Goal: Task Accomplishment & Management: Use online tool/utility

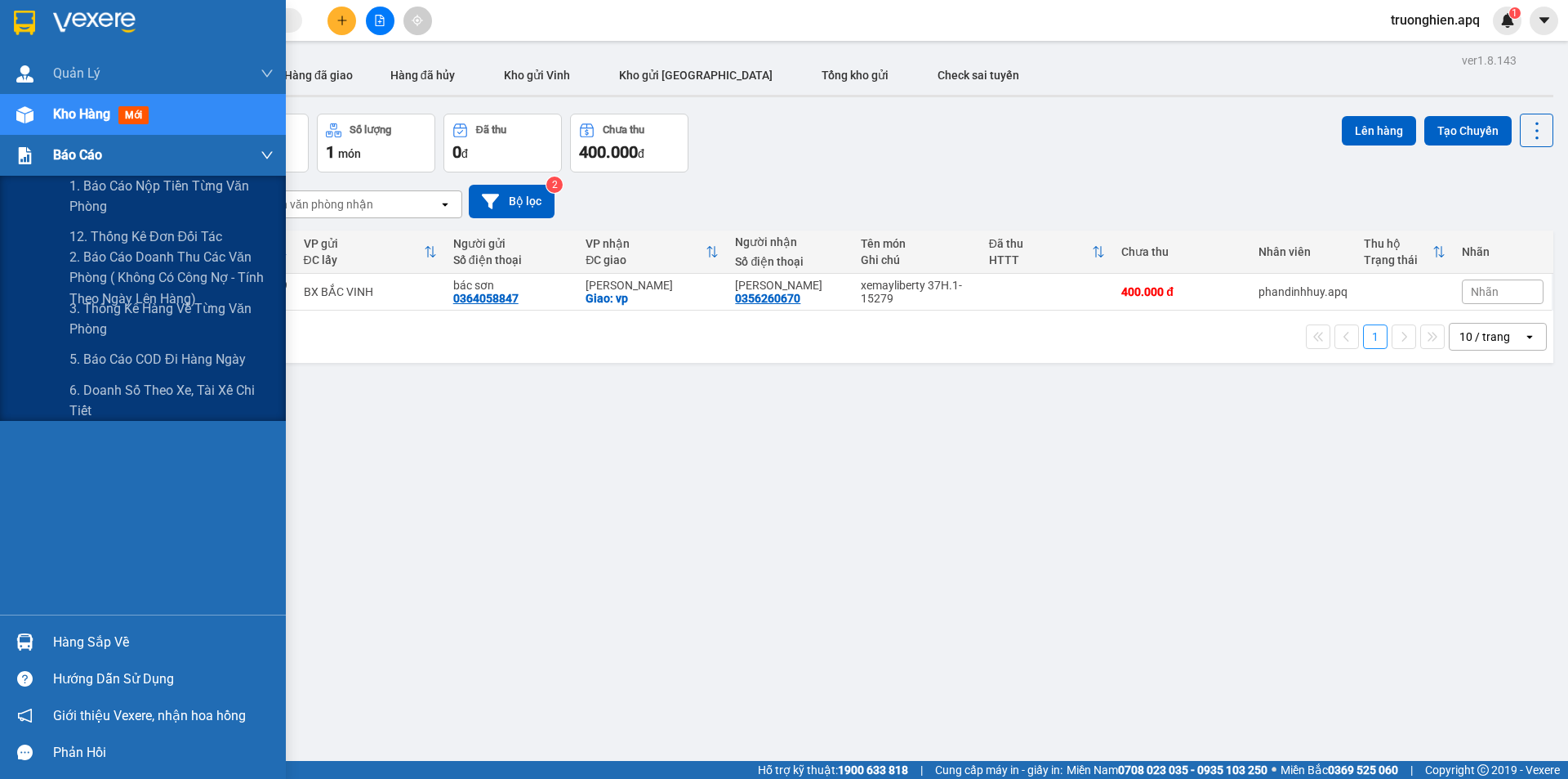
click at [106, 162] on div "Báo cáo" at bounding box center [163, 155] width 221 height 41
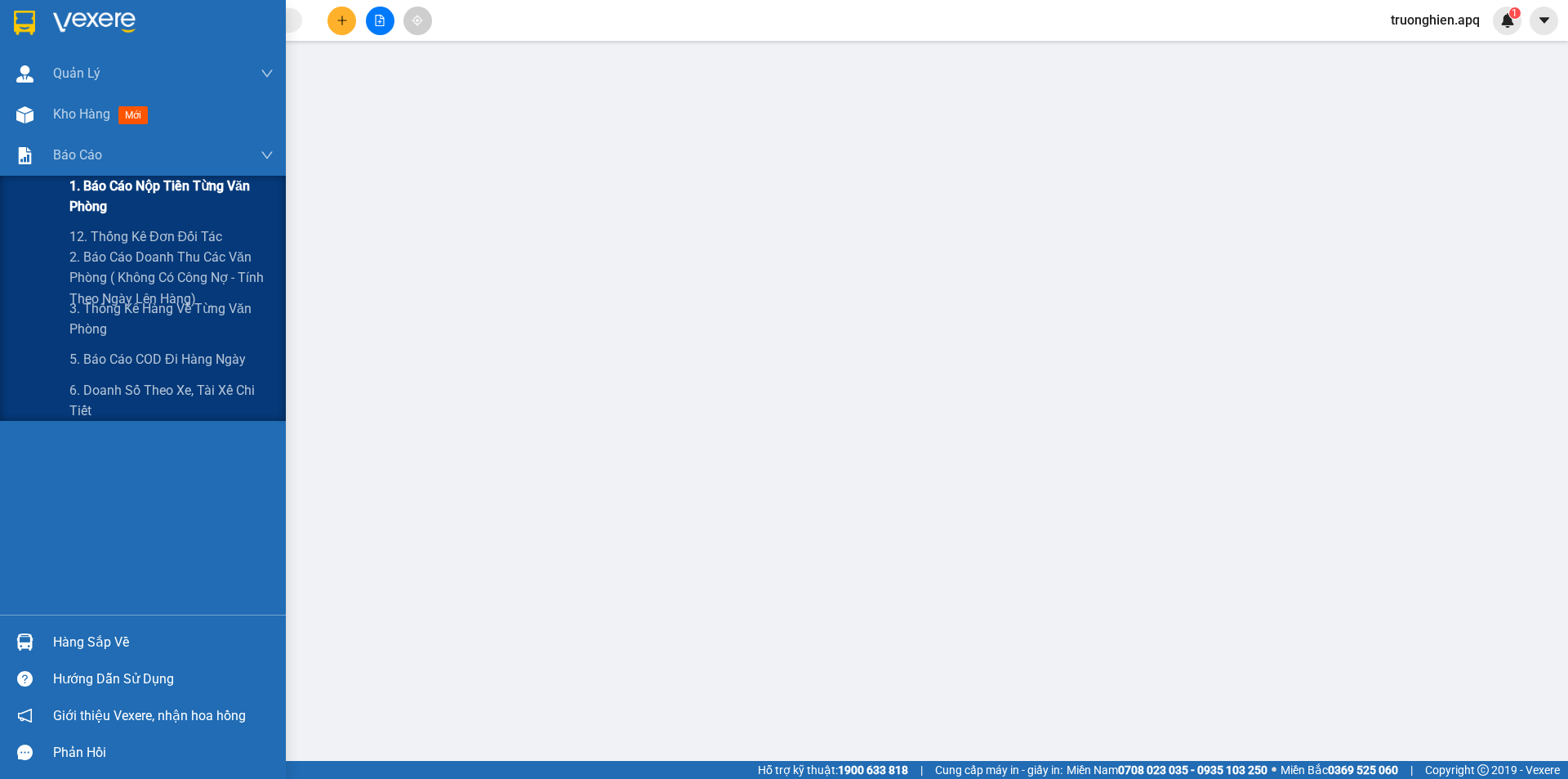
click at [134, 192] on span "1. Báo cáo nộp tiền từng văn phòng" at bounding box center [171, 196] width 204 height 41
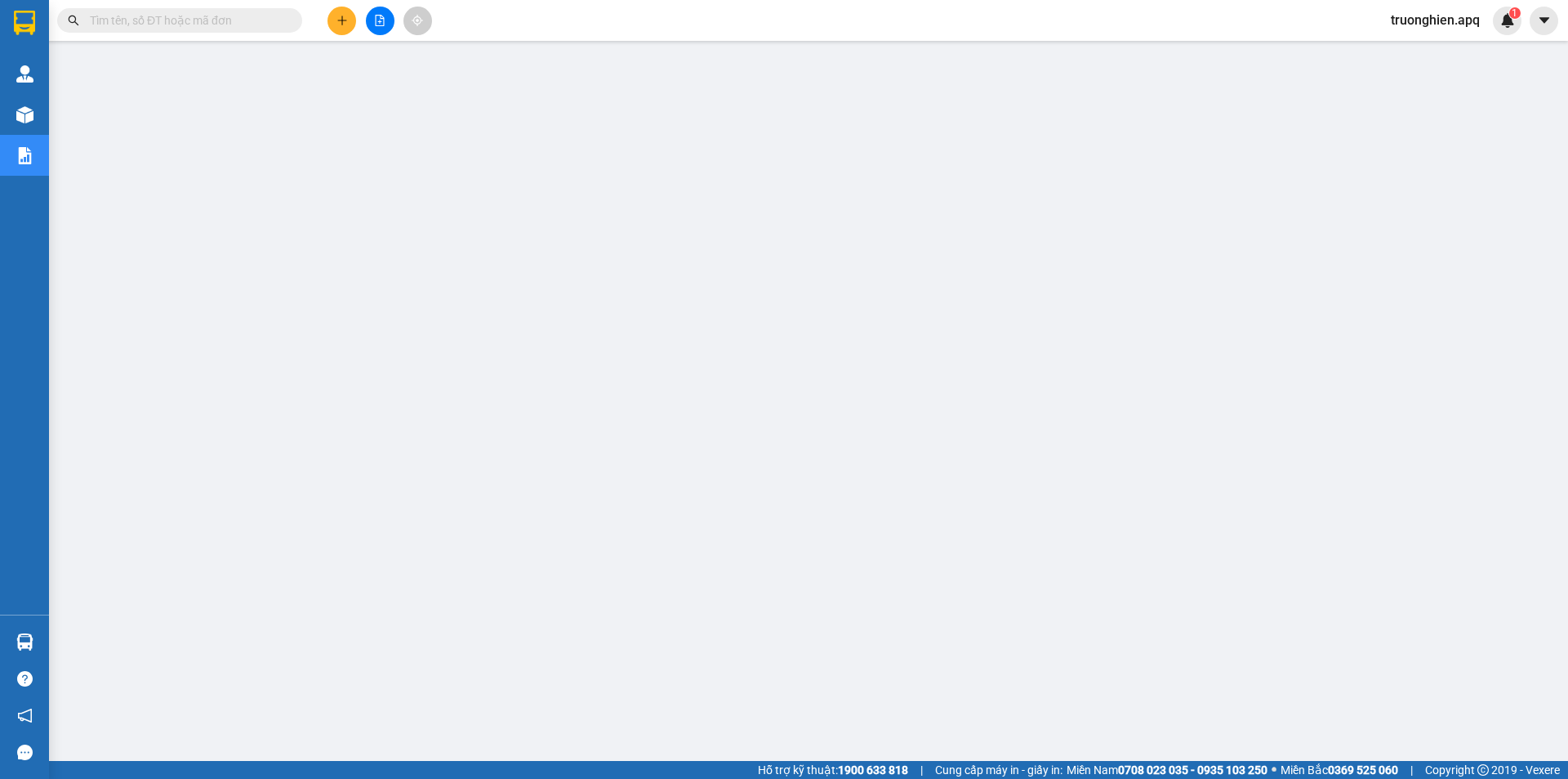
click at [177, 23] on input "text" at bounding box center [186, 21] width 192 height 18
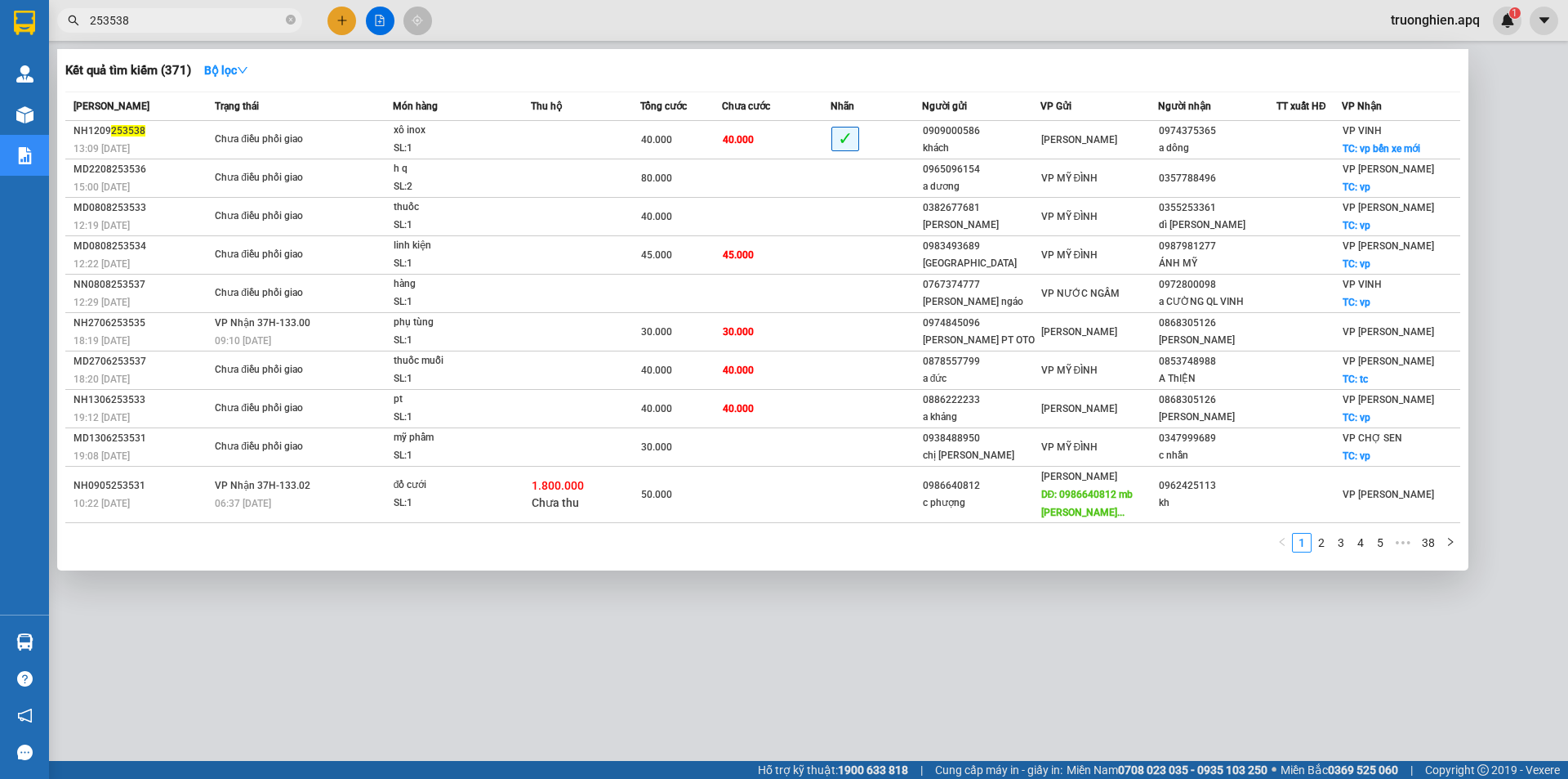
type input "253538"
click at [870, 630] on div at bounding box center [784, 389] width 1568 height 779
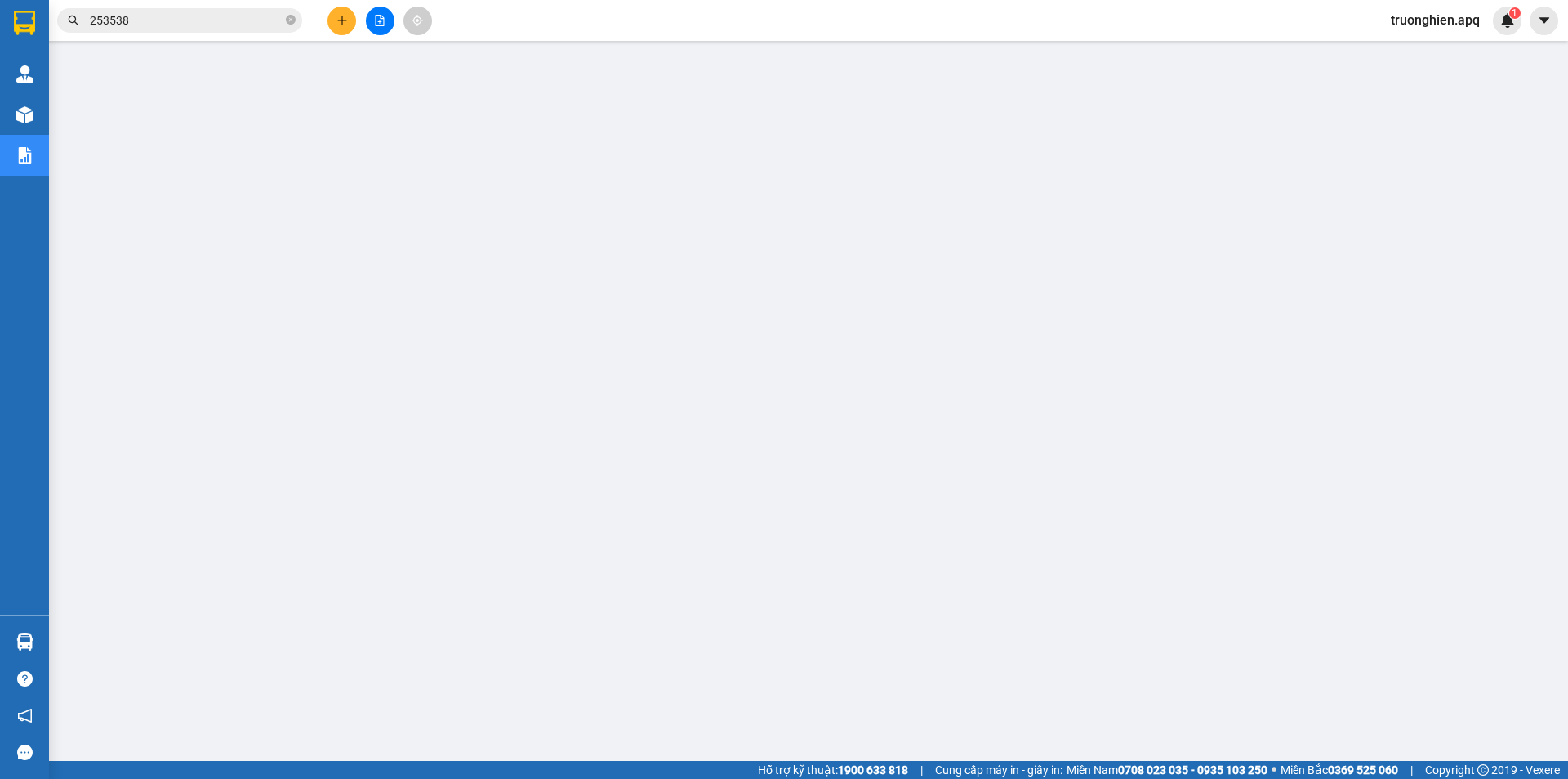
click at [180, 14] on input "253538" at bounding box center [186, 21] width 192 height 18
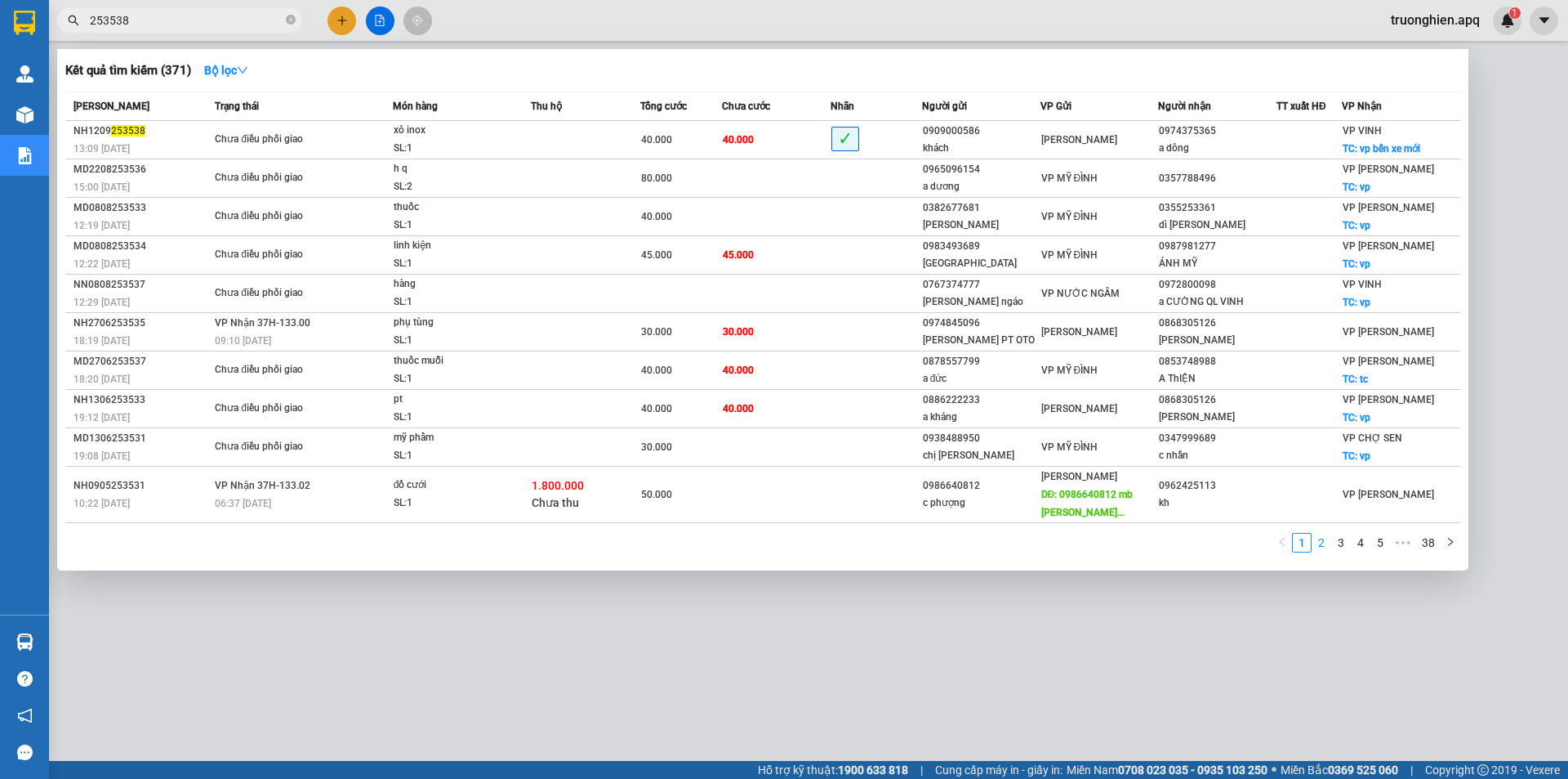
click at [1317, 544] on link "2" at bounding box center [1322, 542] width 18 height 18
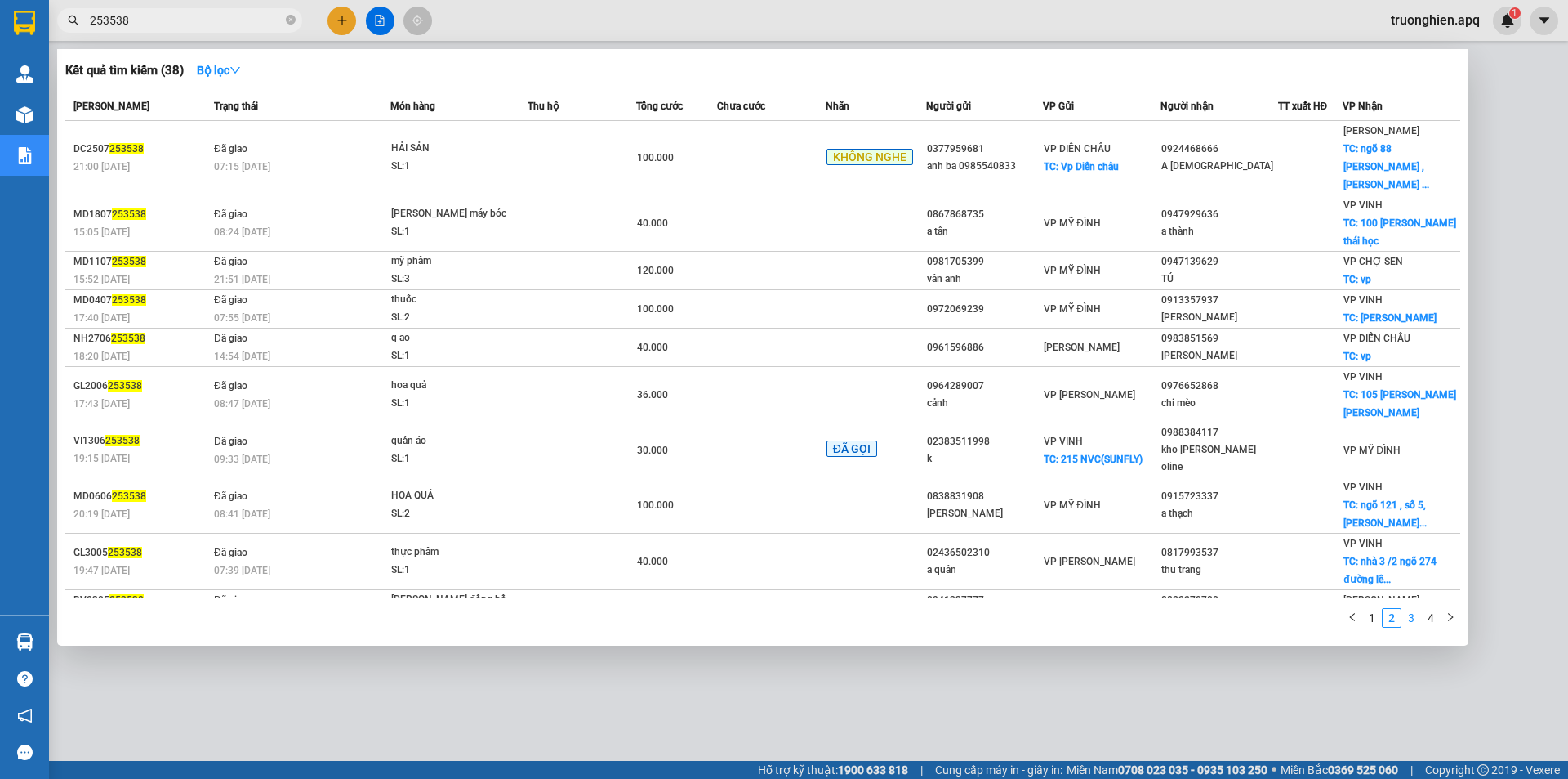
click at [1409, 609] on link "3" at bounding box center [1411, 618] width 18 height 18
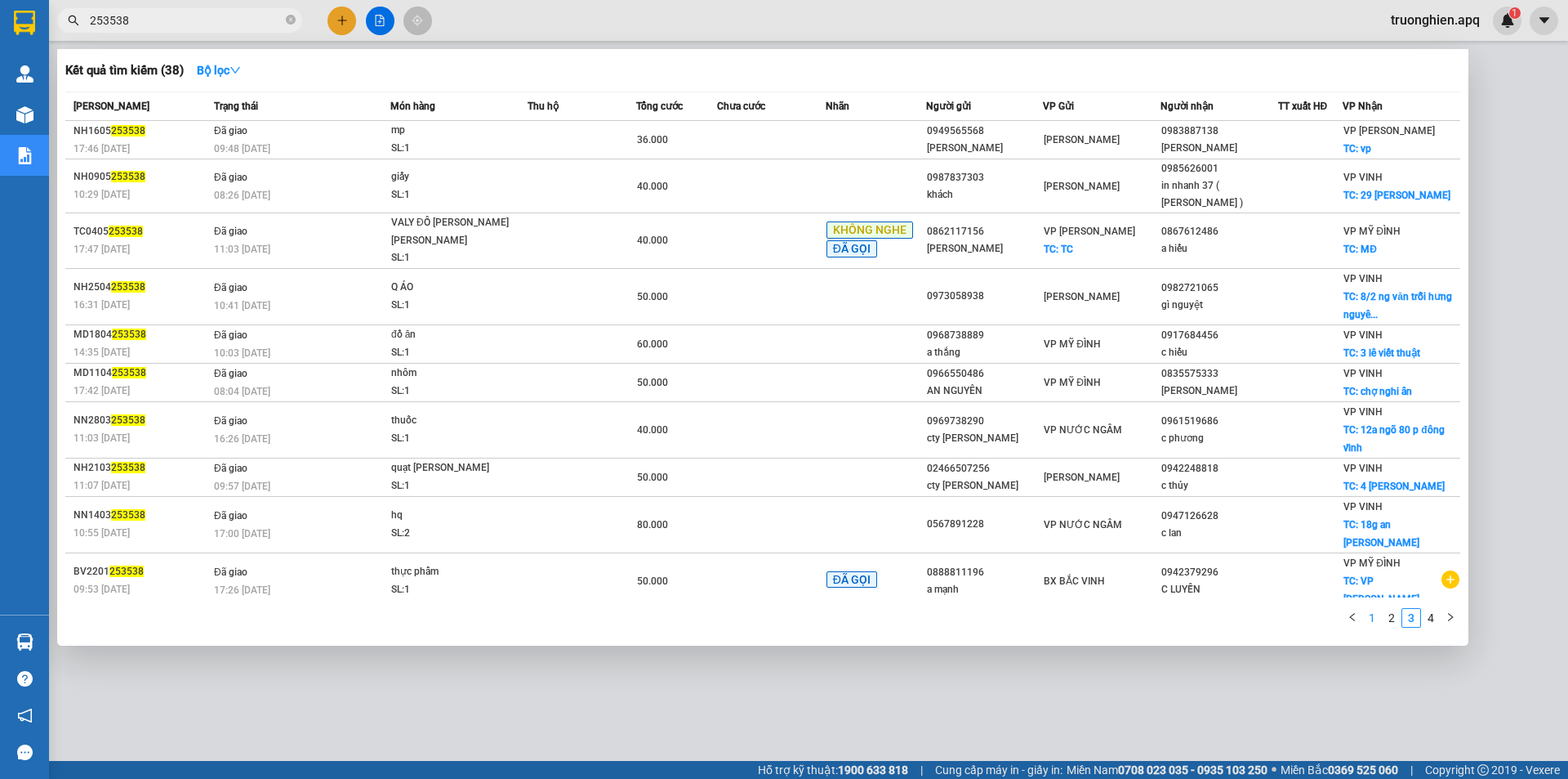
click at [1368, 609] on link "1" at bounding box center [1372, 618] width 18 height 18
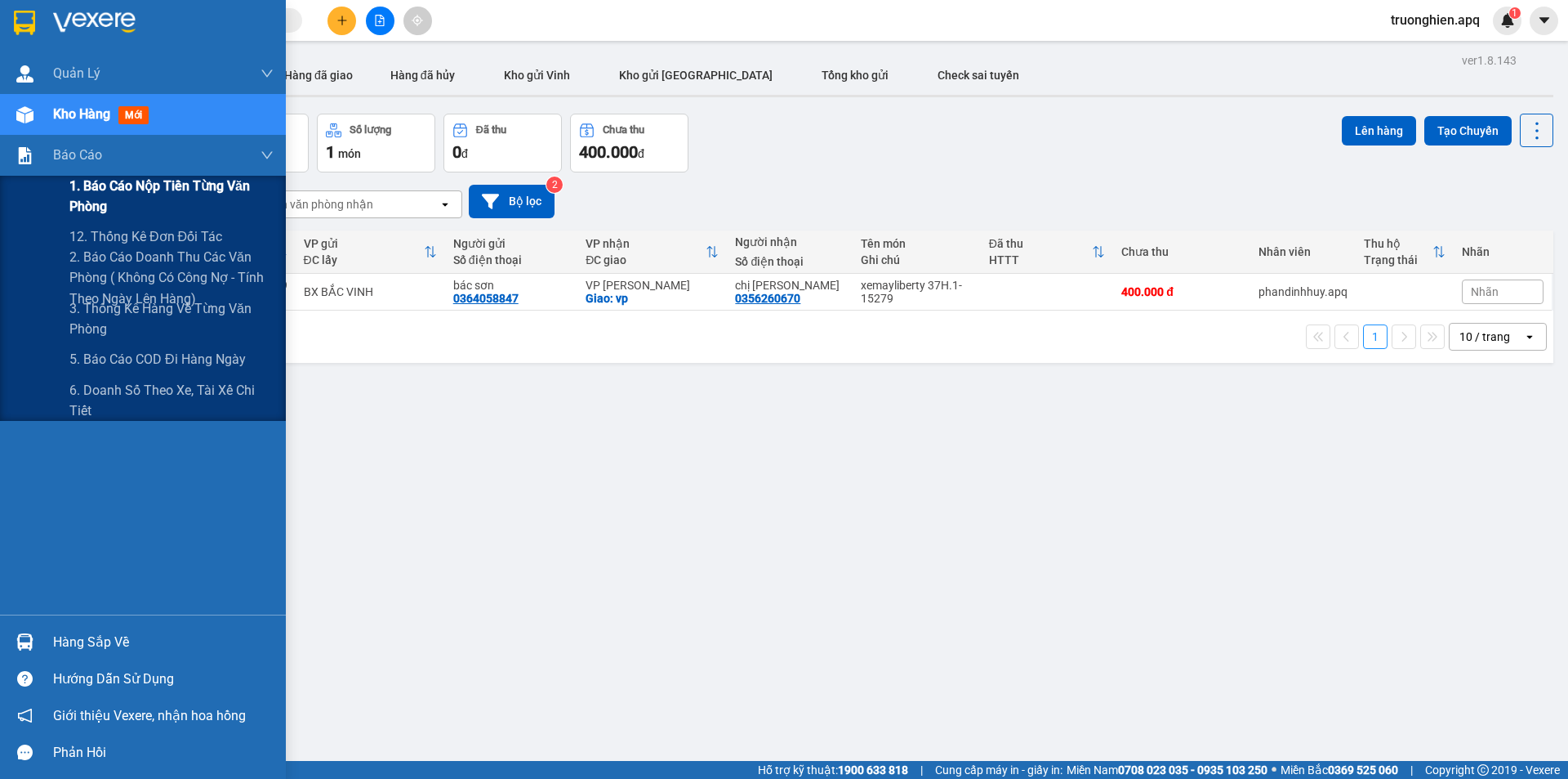
click at [137, 201] on span "1. Báo cáo nộp tiền từng văn phòng" at bounding box center [171, 196] width 204 height 41
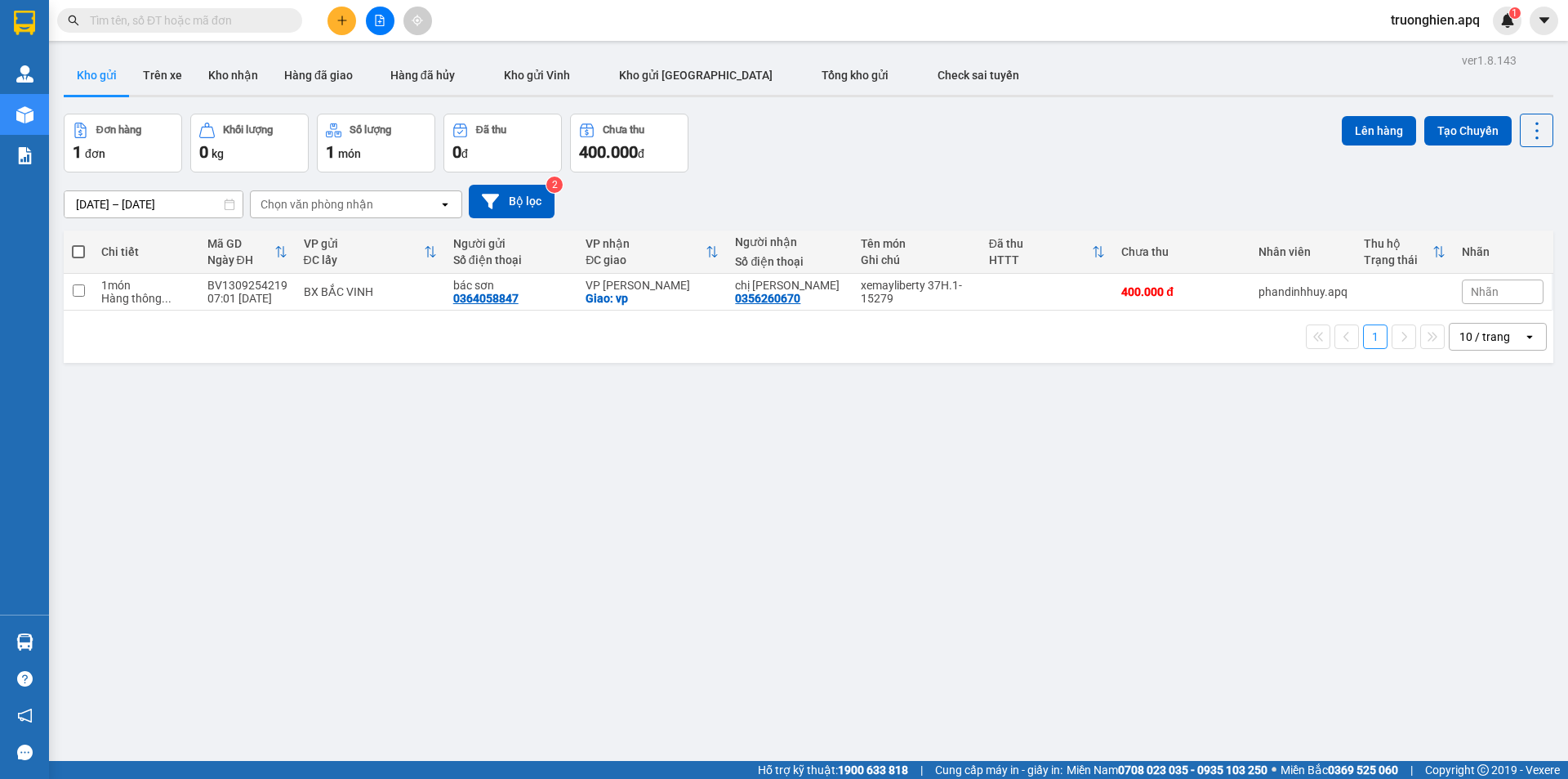
click at [218, 24] on input "text" at bounding box center [186, 21] width 192 height 18
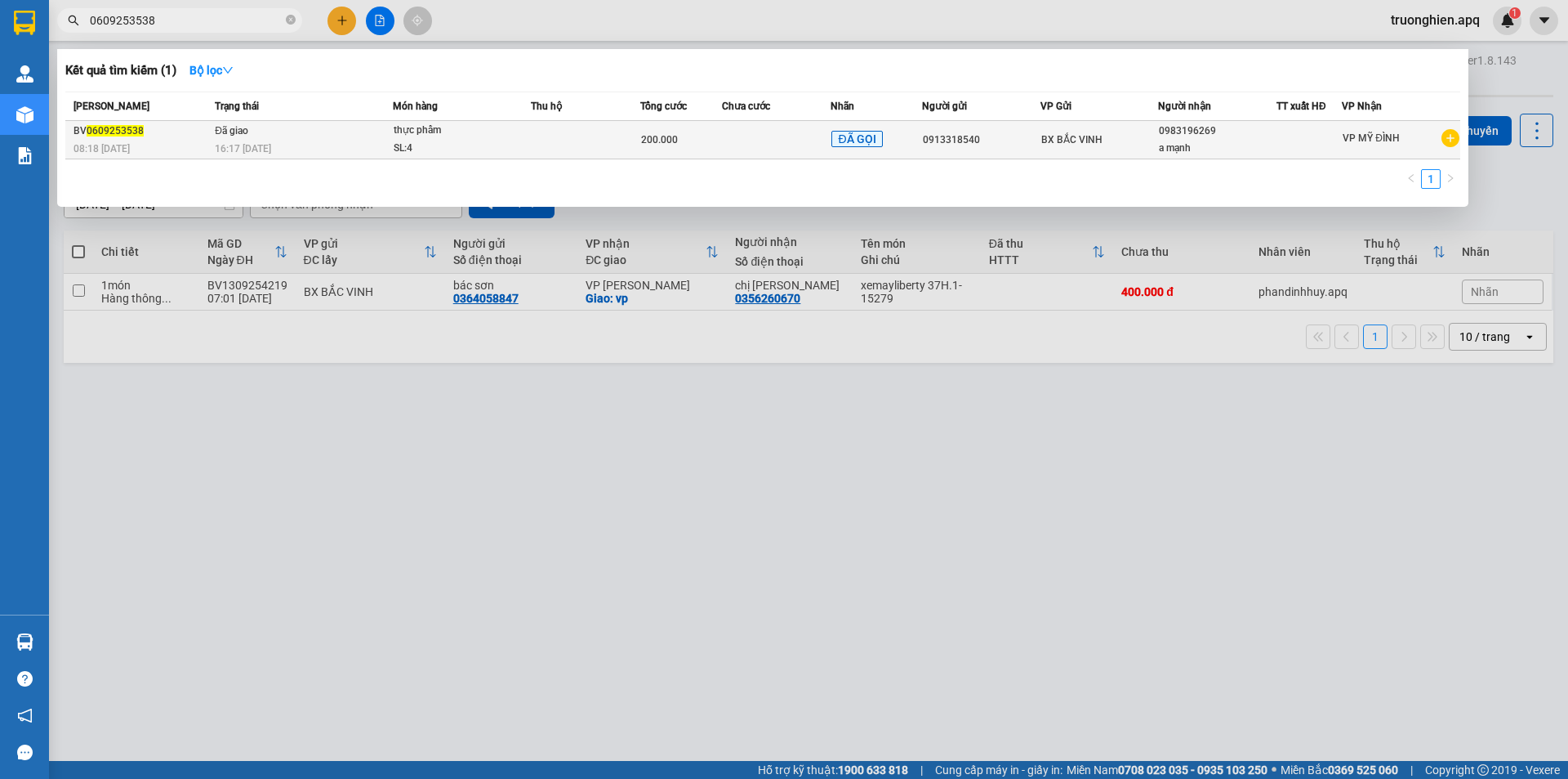
type input "0609253538"
click at [670, 144] on span "200.000" at bounding box center [660, 140] width 37 height 12
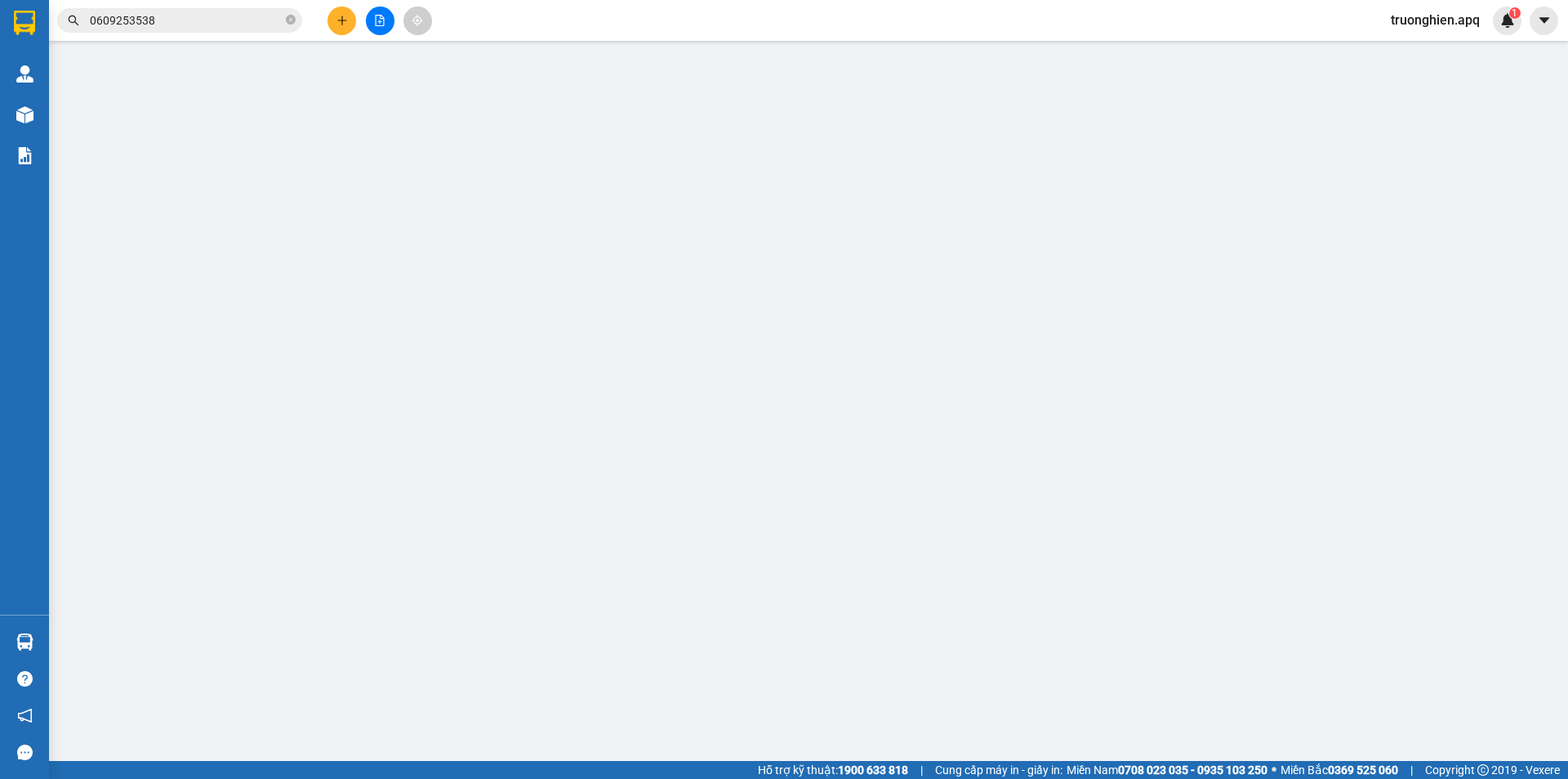
type input "0913318540"
type input "0983196269"
type input "a mạnh"
type input "200.000"
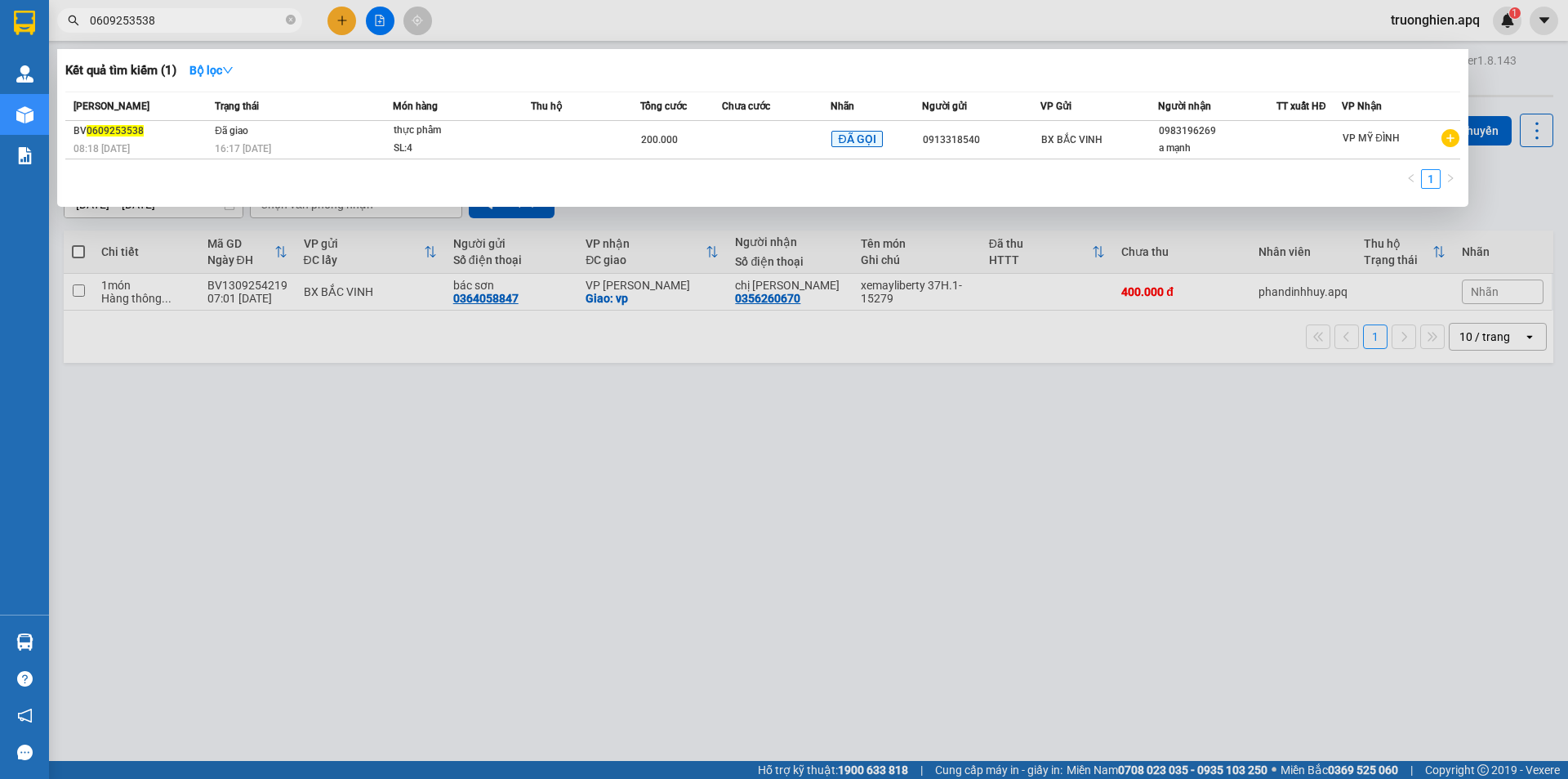
click at [175, 22] on input "0609253538" at bounding box center [186, 21] width 192 height 18
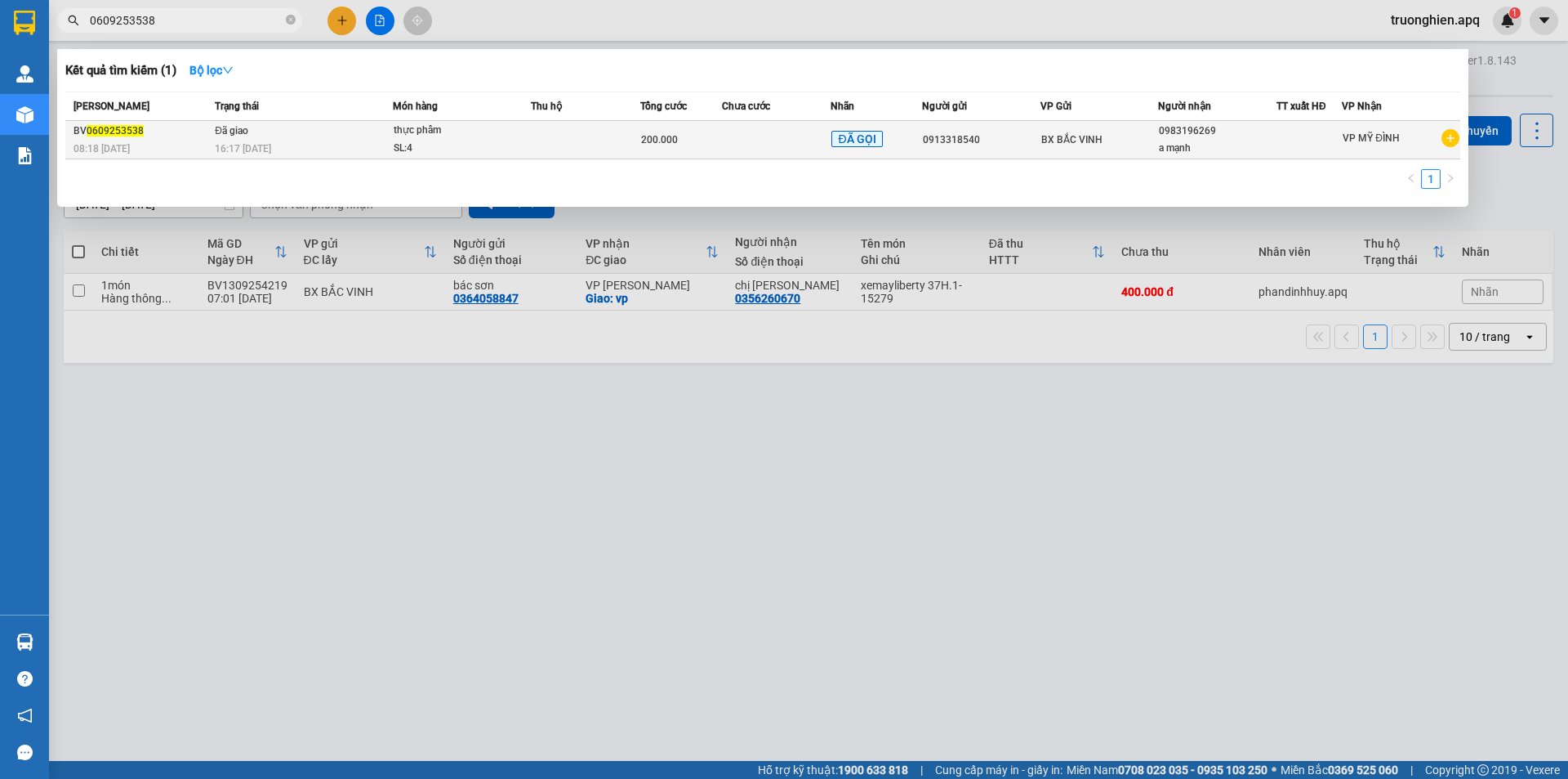
click at [299, 142] on div "16:17 [DATE]" at bounding box center [303, 149] width 177 height 18
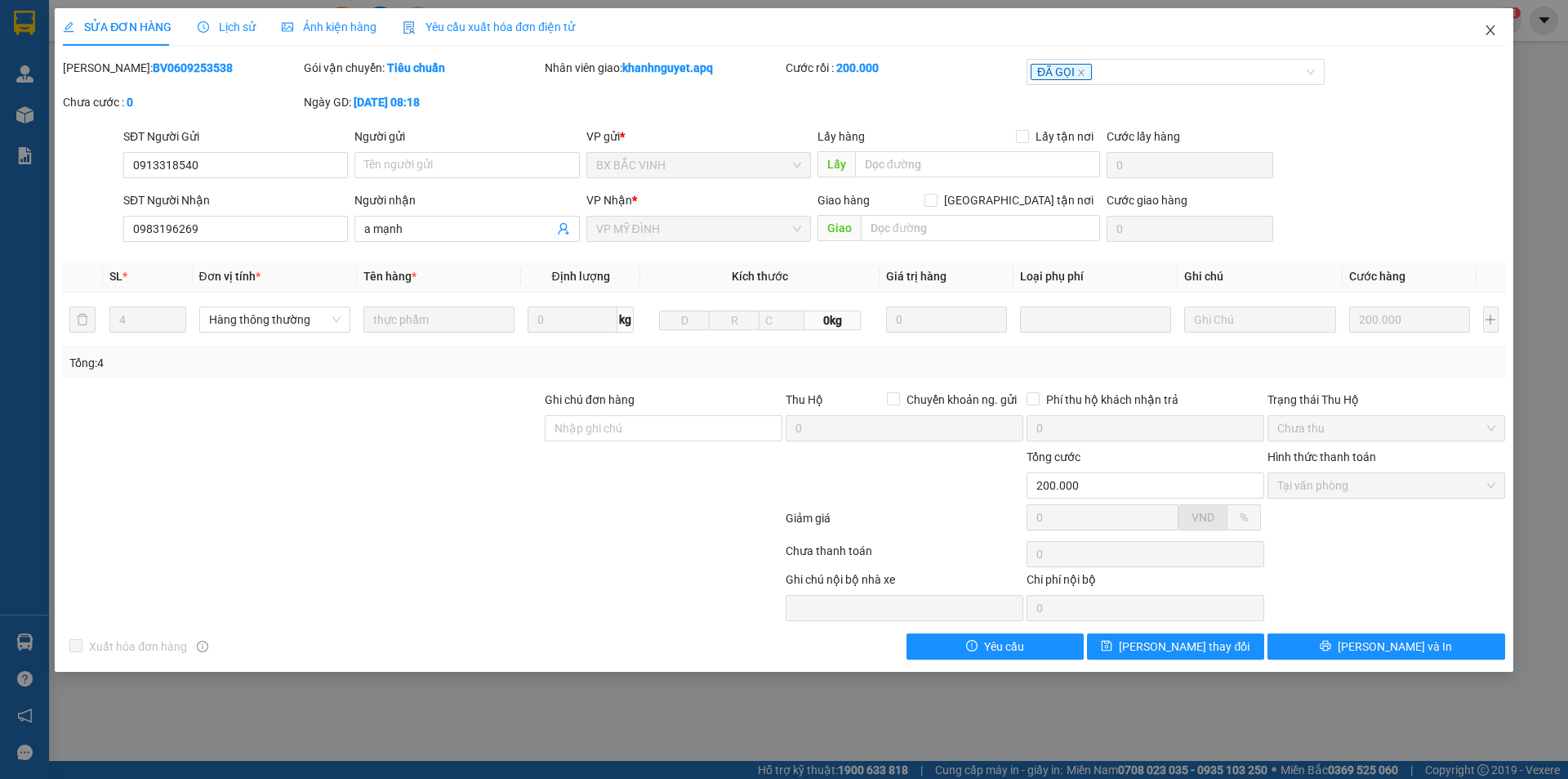
click at [1491, 33] on icon "close" at bounding box center [1491, 30] width 13 height 13
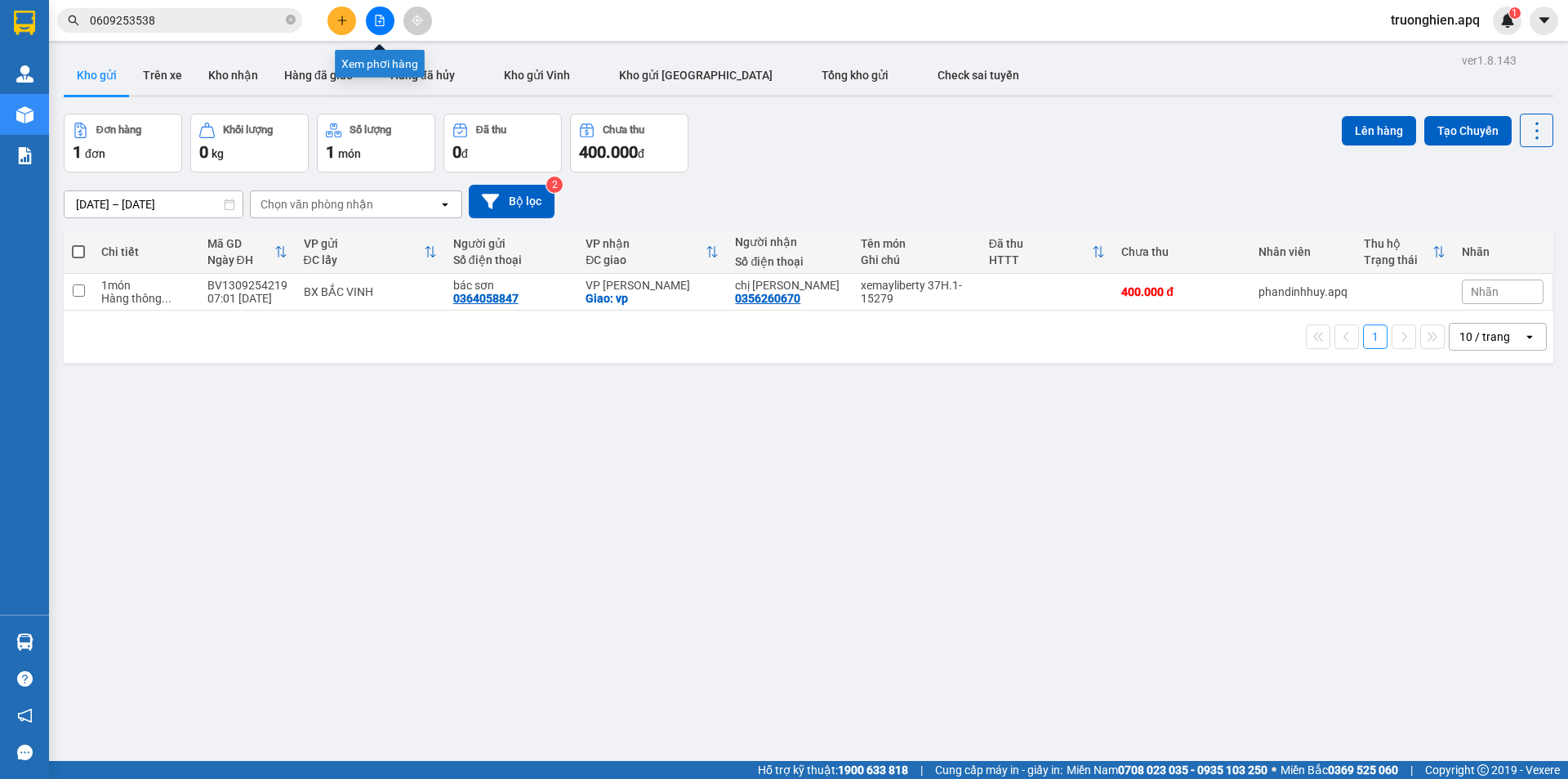
click at [374, 25] on icon "file-add" at bounding box center [380, 21] width 12 height 12
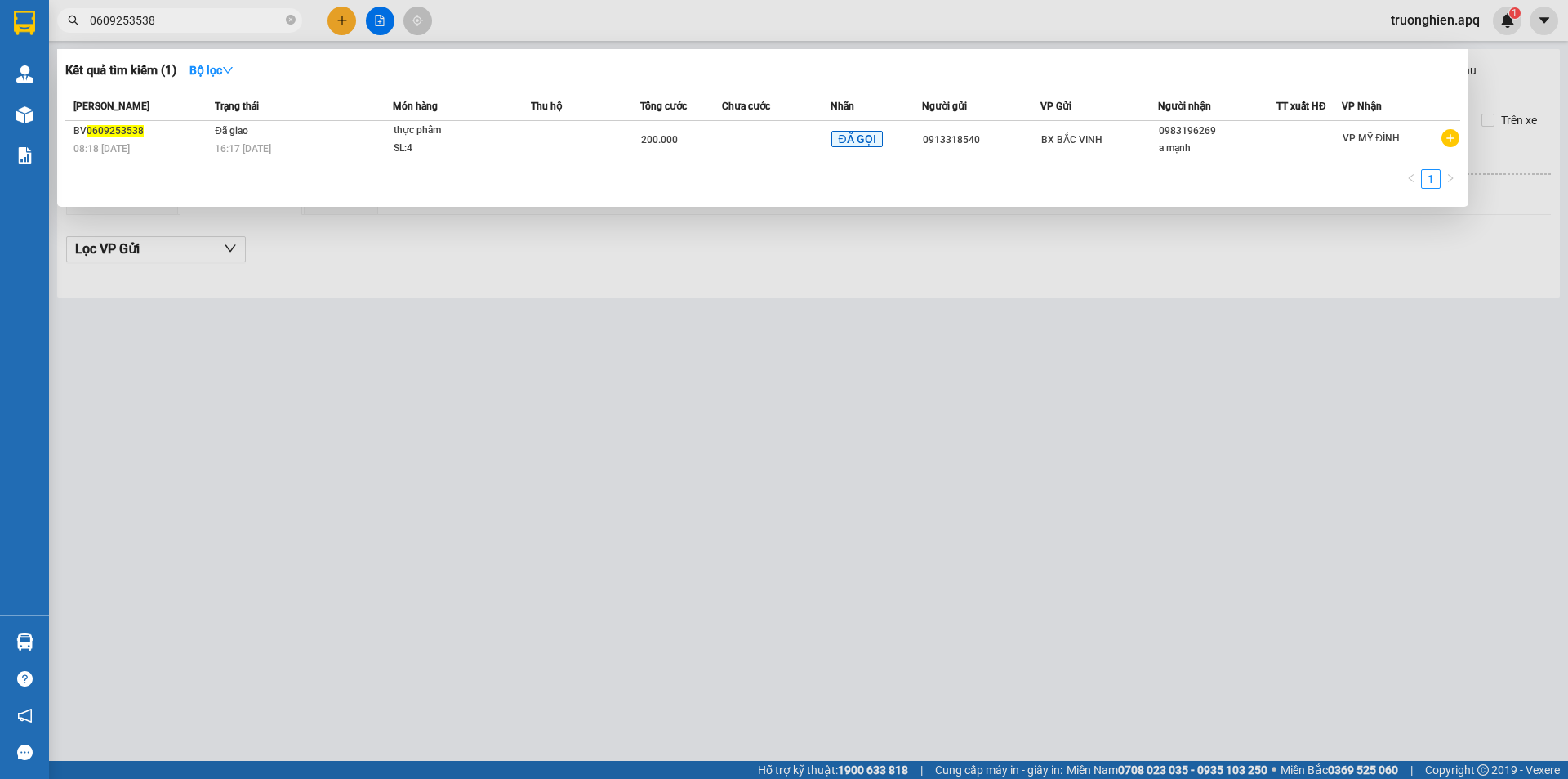
click at [195, 26] on input "0609253538" at bounding box center [186, 21] width 192 height 18
click at [198, 19] on input "0609253538" at bounding box center [186, 21] width 192 height 18
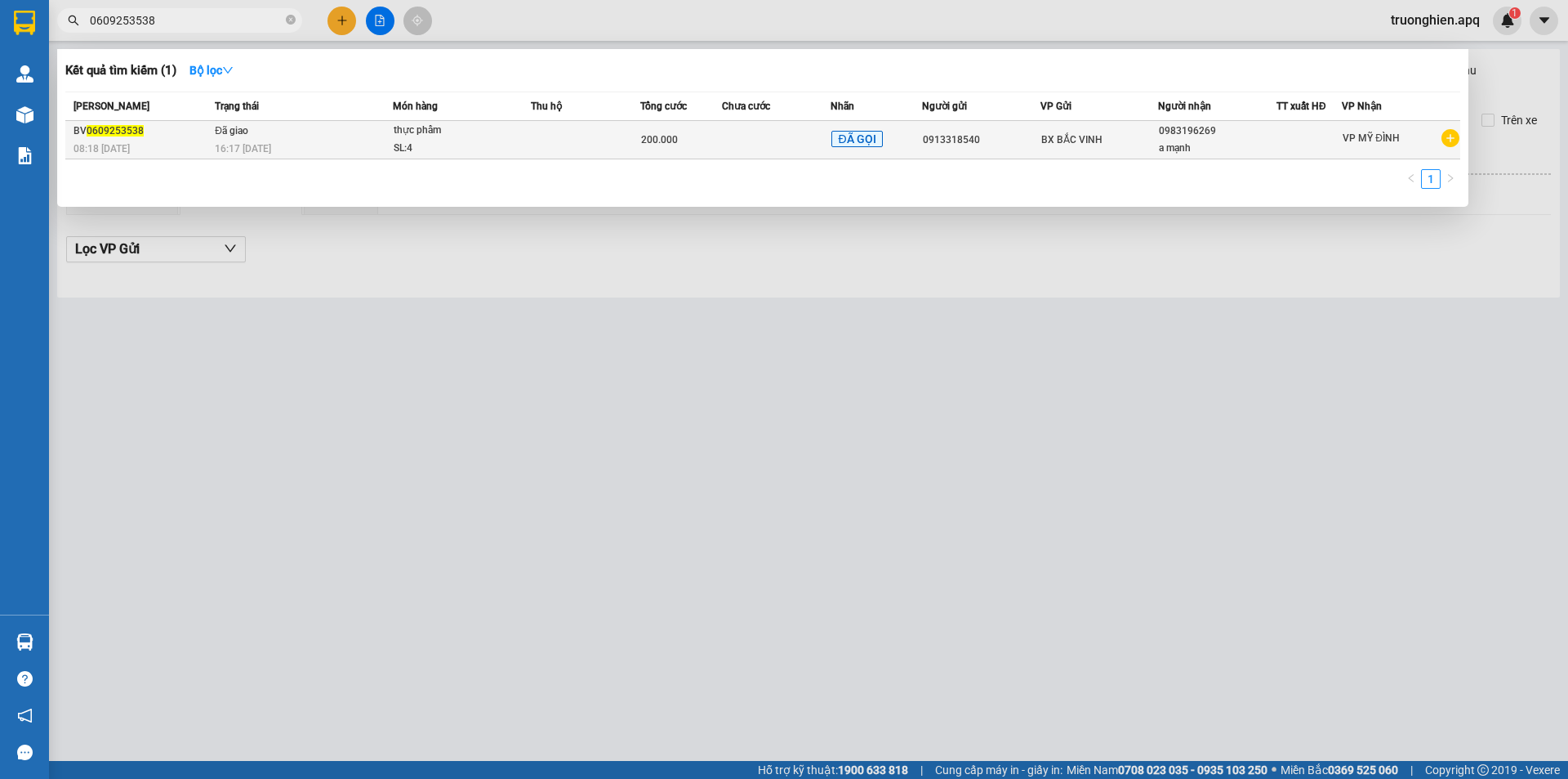
click at [1361, 134] on span "VP MỸ ĐÌNH" at bounding box center [1371, 138] width 57 height 12
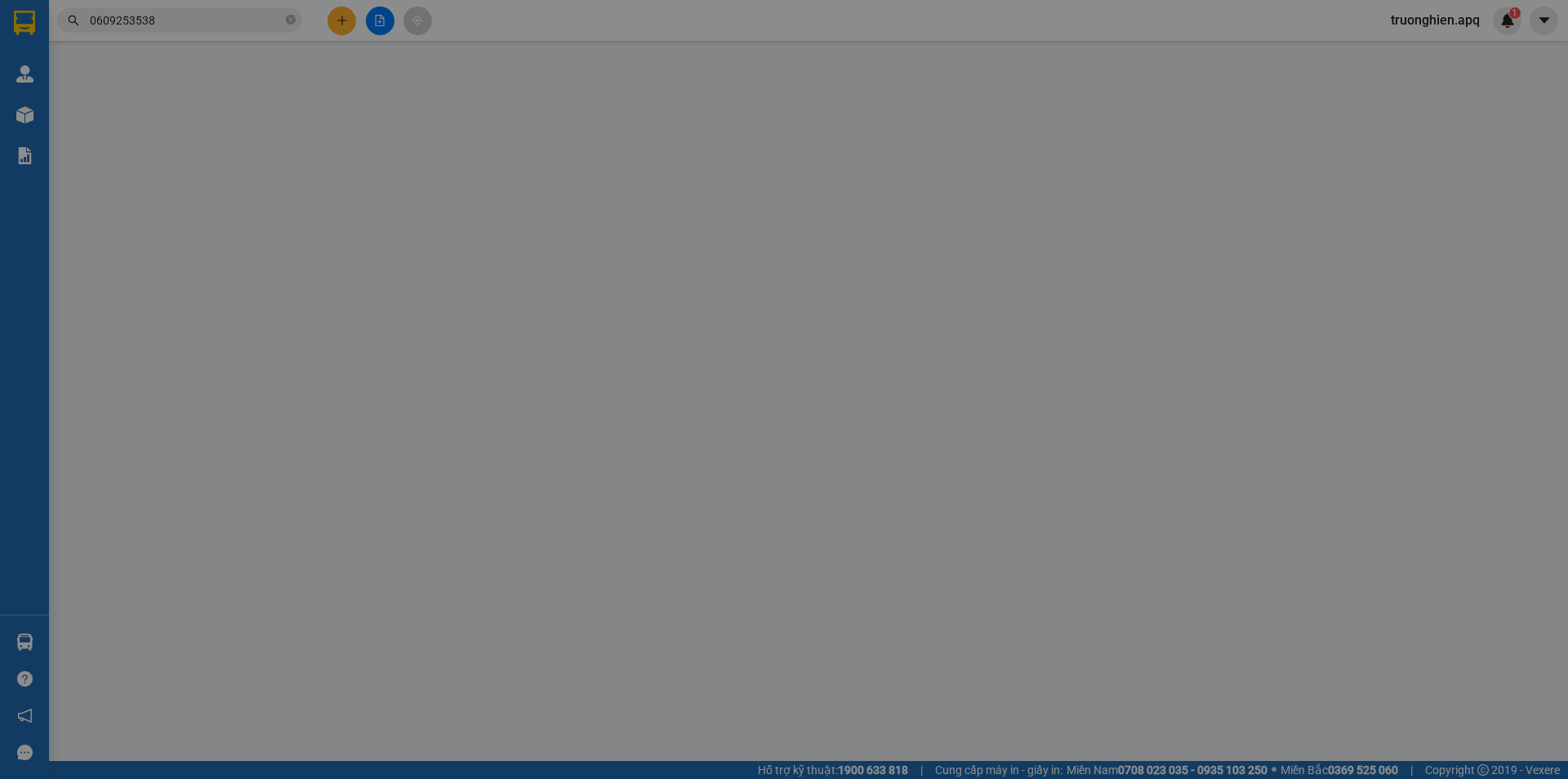
type input "0913318540"
type input "0983196269"
type input "a mạnh"
type input "200.000"
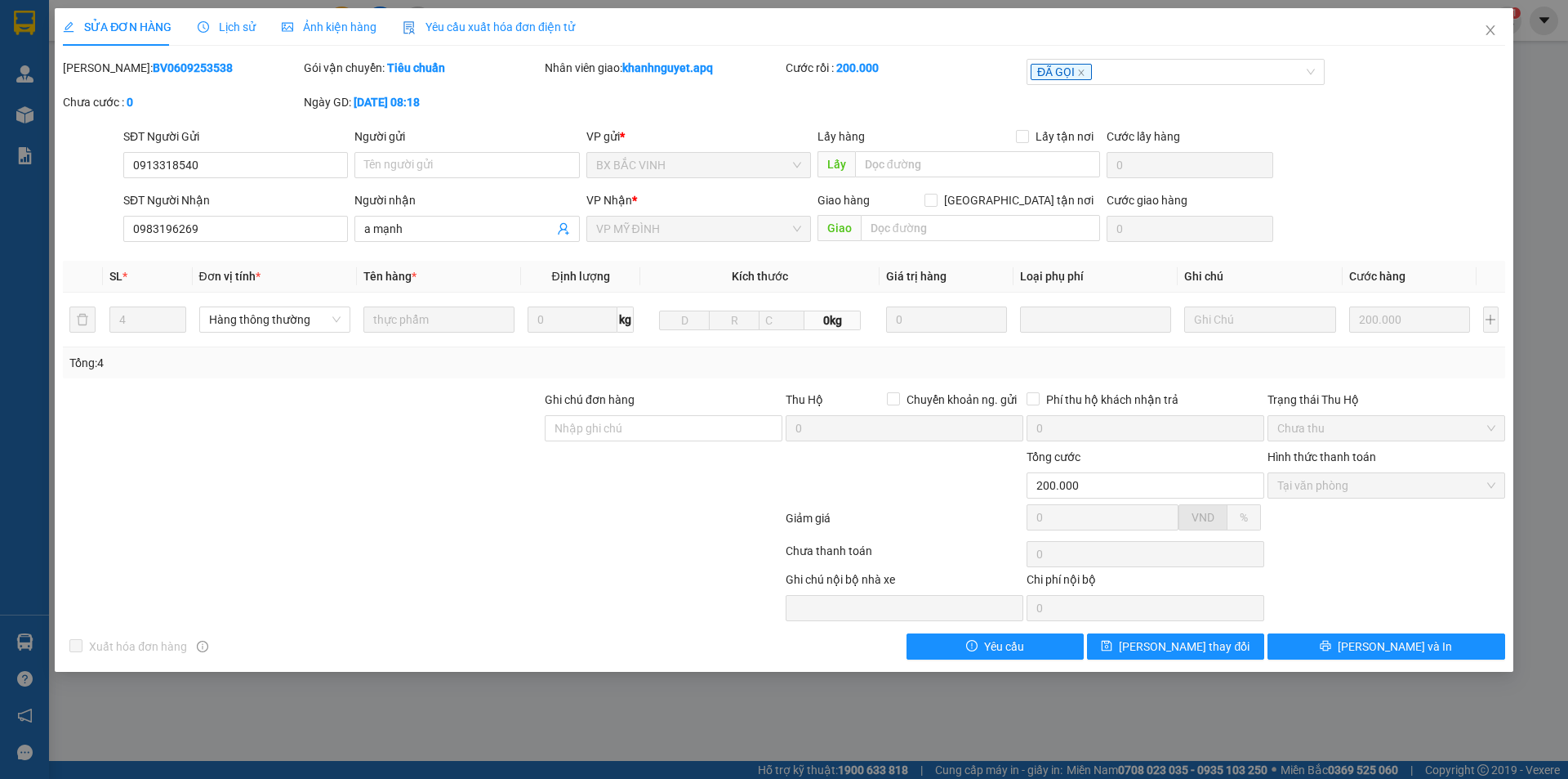
click at [435, 437] on div at bounding box center [302, 419] width 482 height 57
click at [1488, 30] on icon "close" at bounding box center [1491, 30] width 13 height 13
